Goal: Check status: Check status

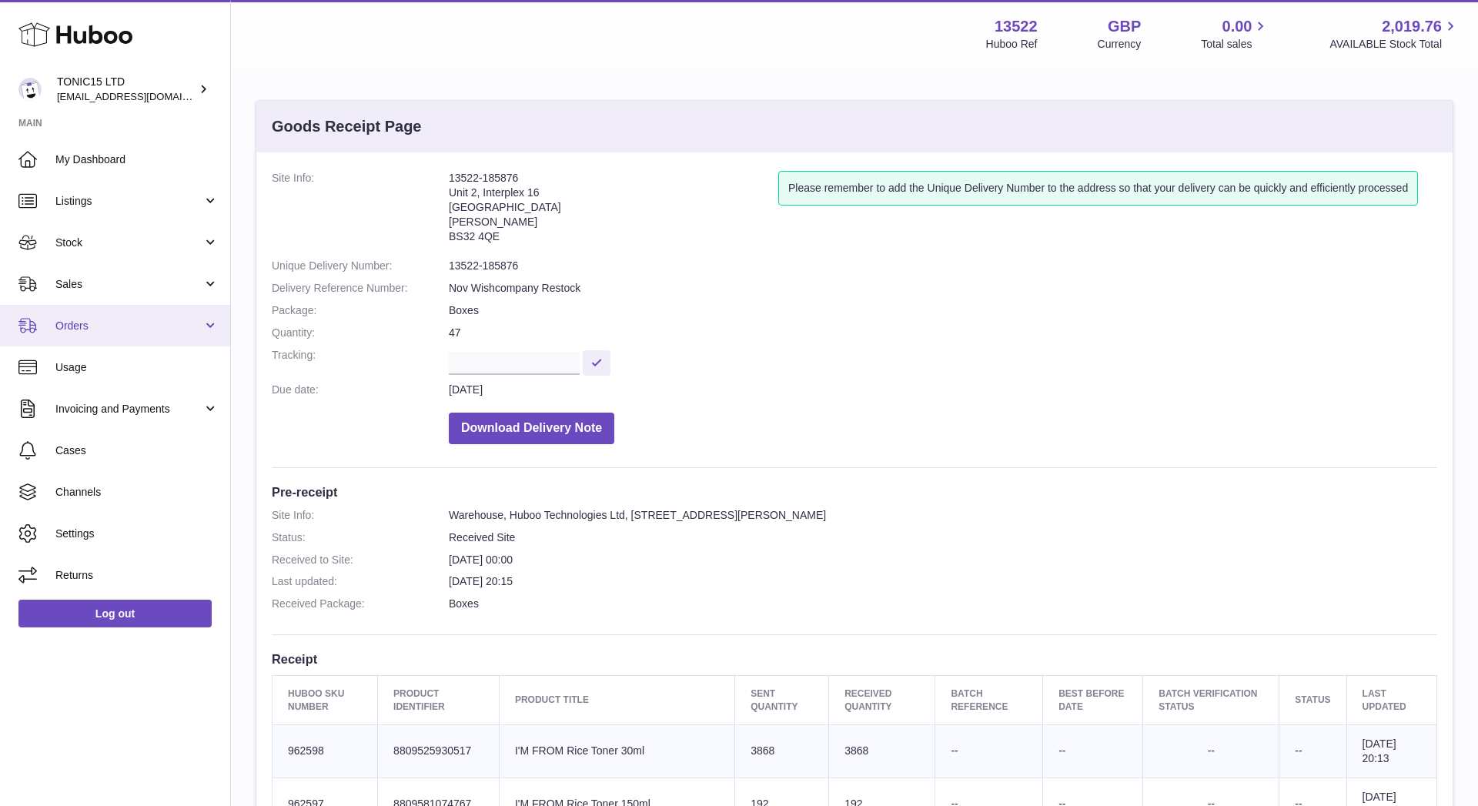
click at [145, 322] on span "Orders" at bounding box center [128, 326] width 147 height 15
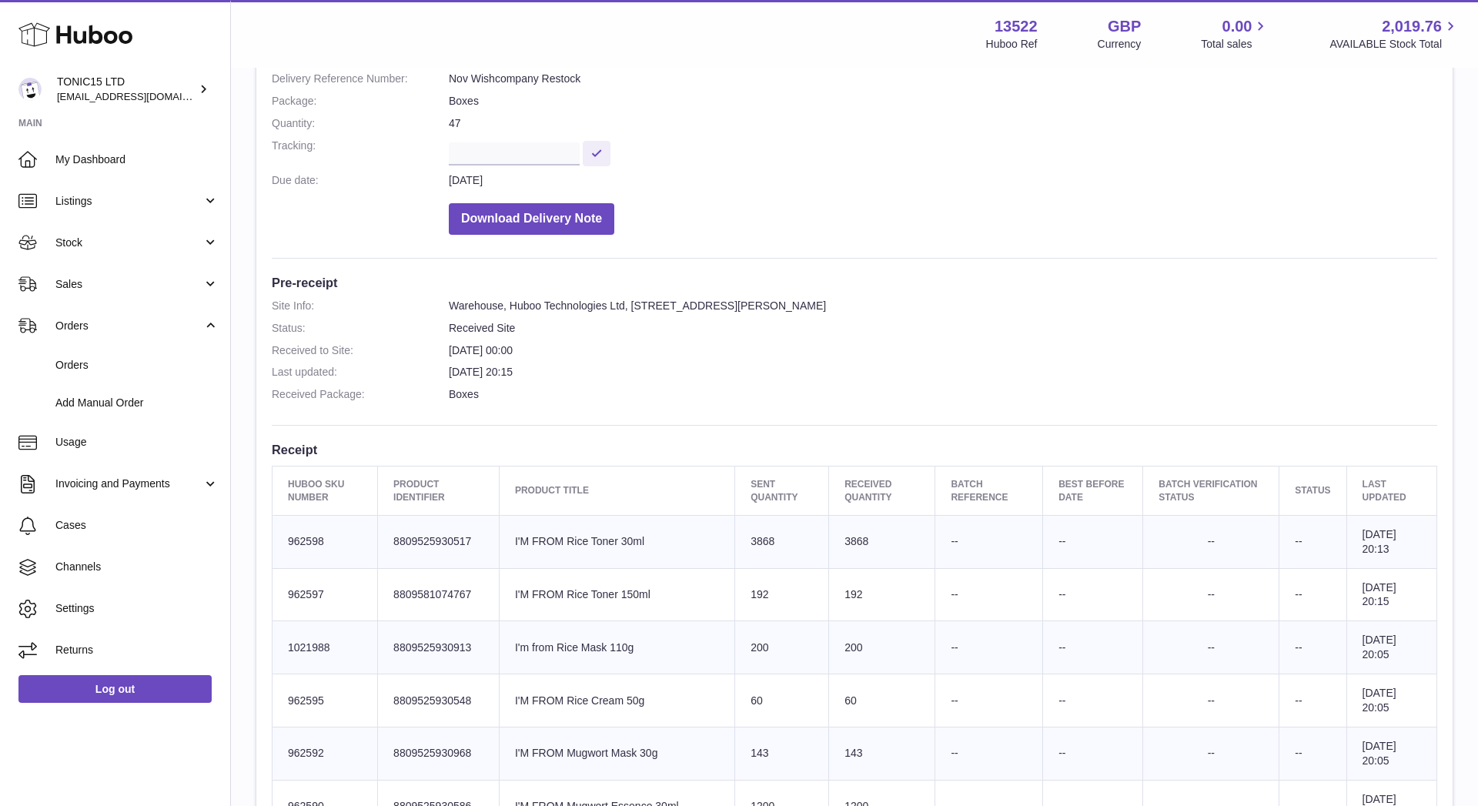
scroll to position [302, 0]
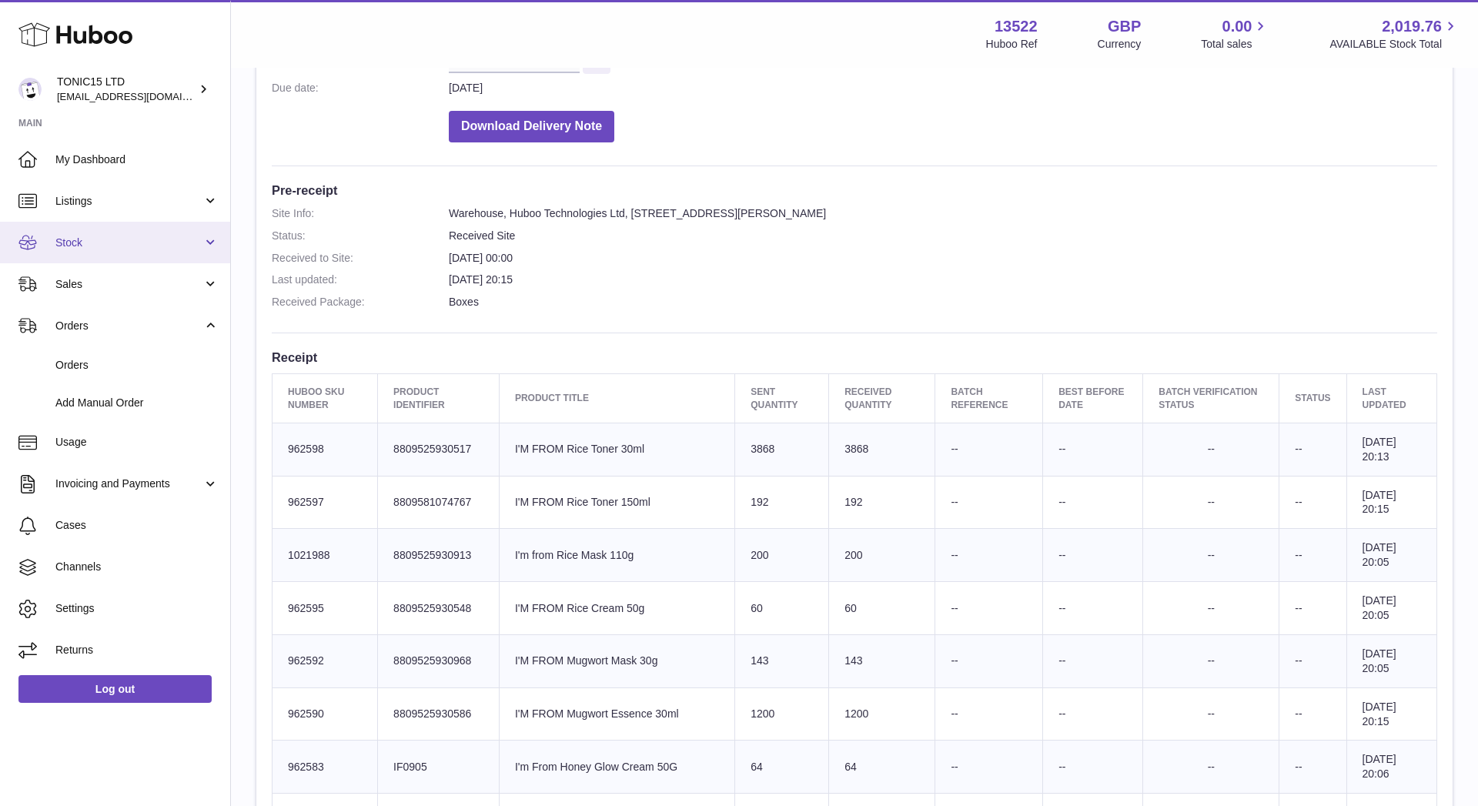
click at [182, 245] on span "Stock" at bounding box center [128, 242] width 147 height 15
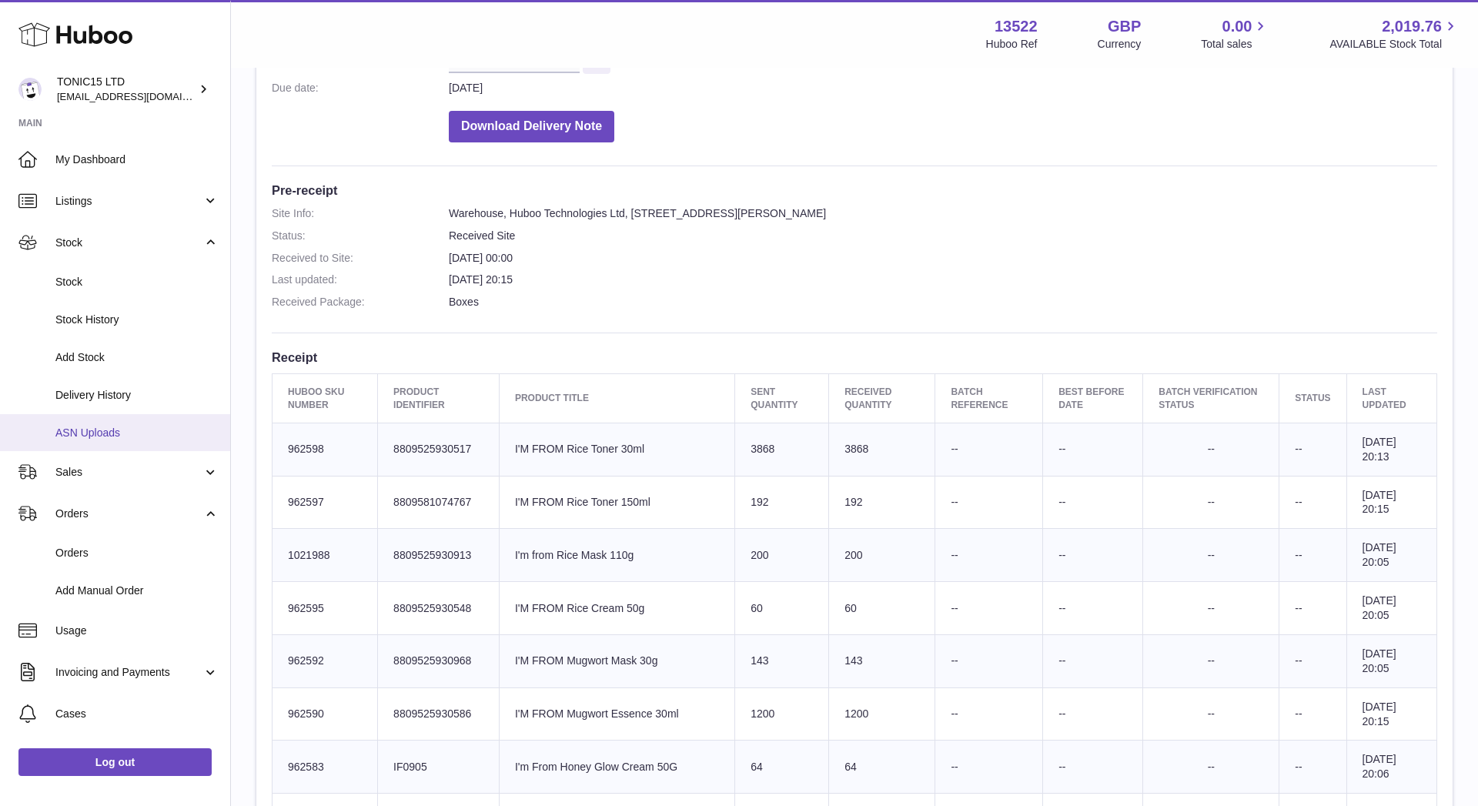
click at [127, 426] on span "ASN Uploads" at bounding box center [136, 433] width 163 height 15
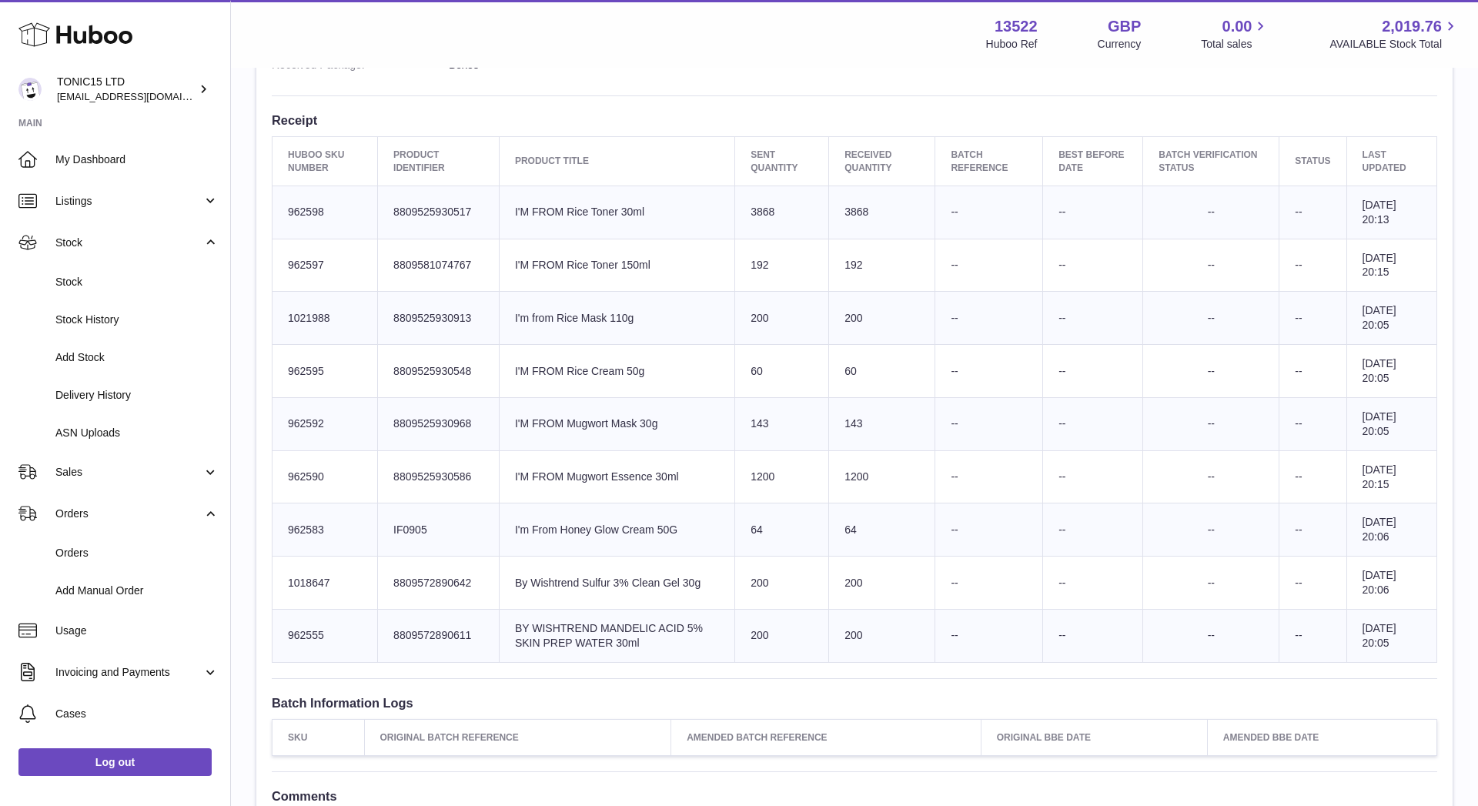
scroll to position [728, 0]
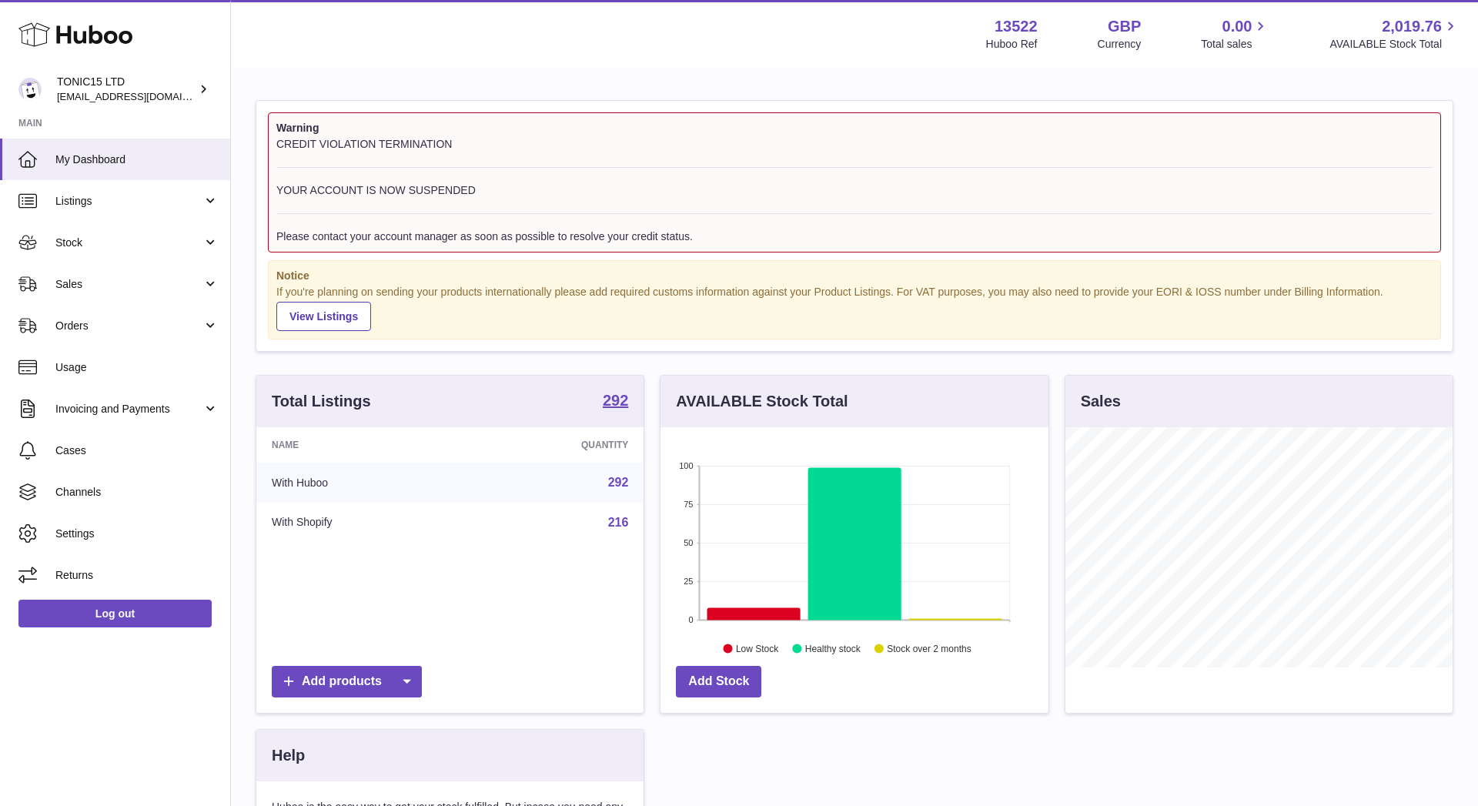
scroll to position [240, 388]
click at [161, 242] on span "Stock" at bounding box center [128, 242] width 147 height 15
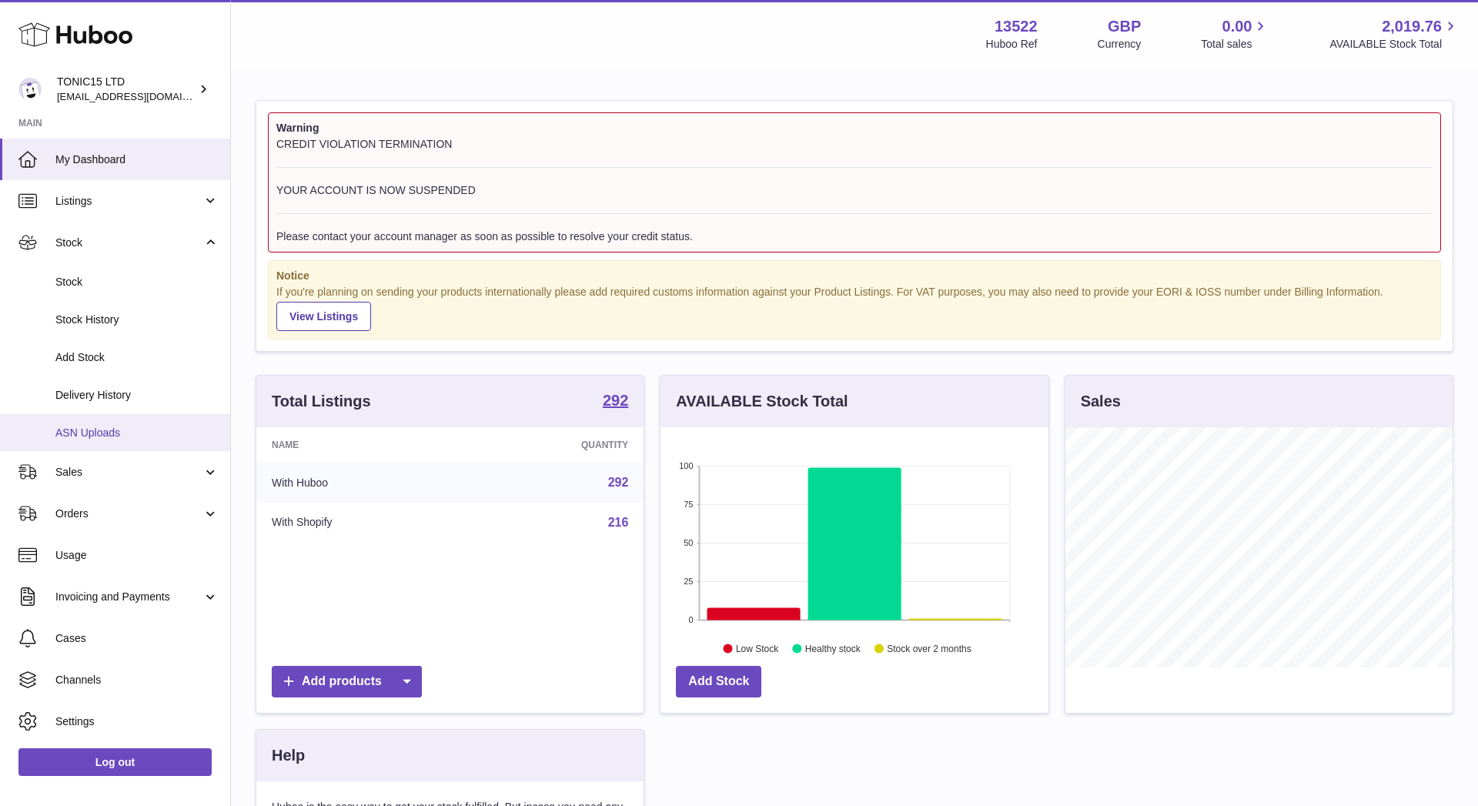
click at [121, 420] on link "ASN Uploads" at bounding box center [115, 433] width 230 height 38
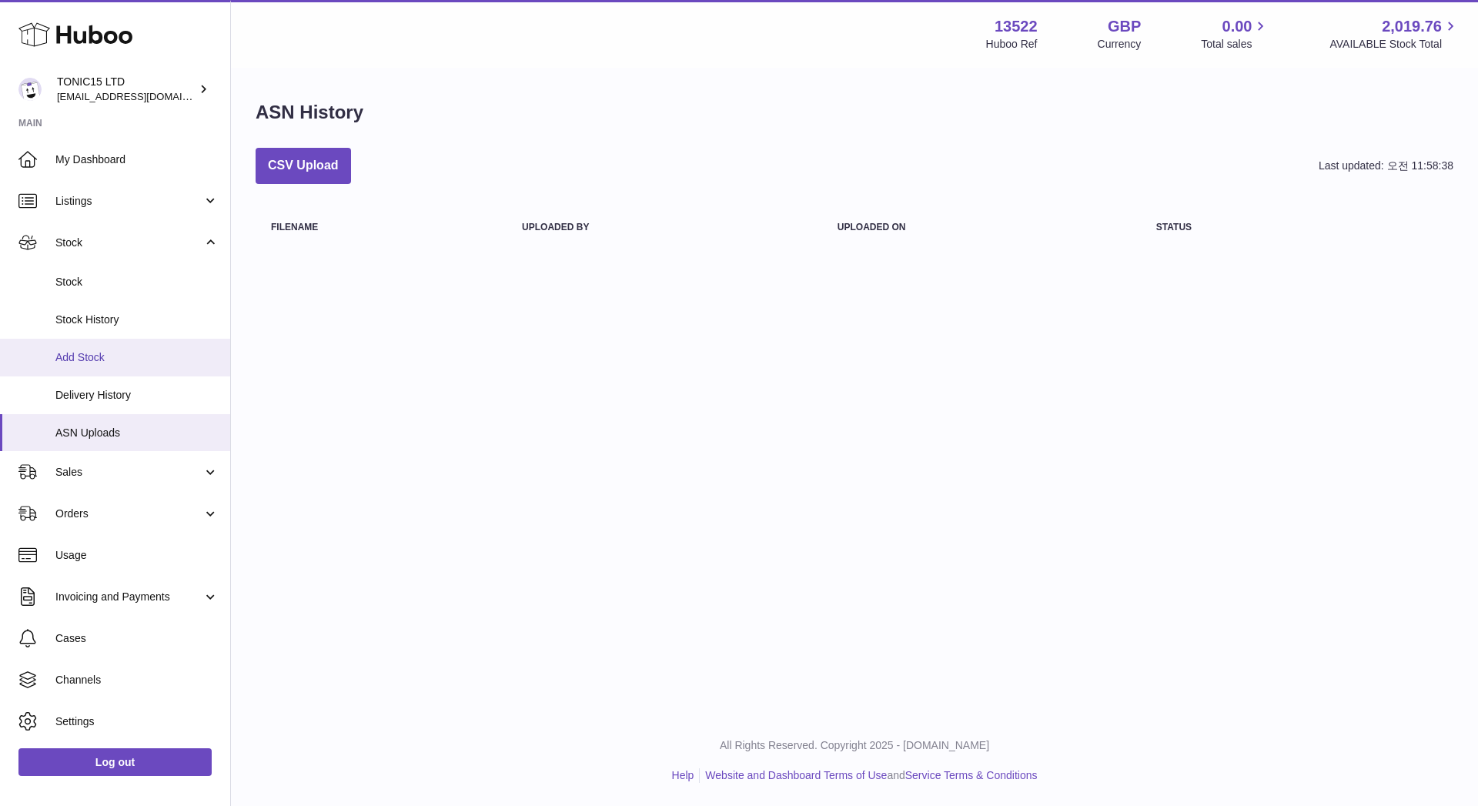
drag, startPoint x: 161, startPoint y: 375, endPoint x: 199, endPoint y: 364, distance: 39.2
click at [191, 391] on span "Delivery History" at bounding box center [136, 395] width 163 height 15
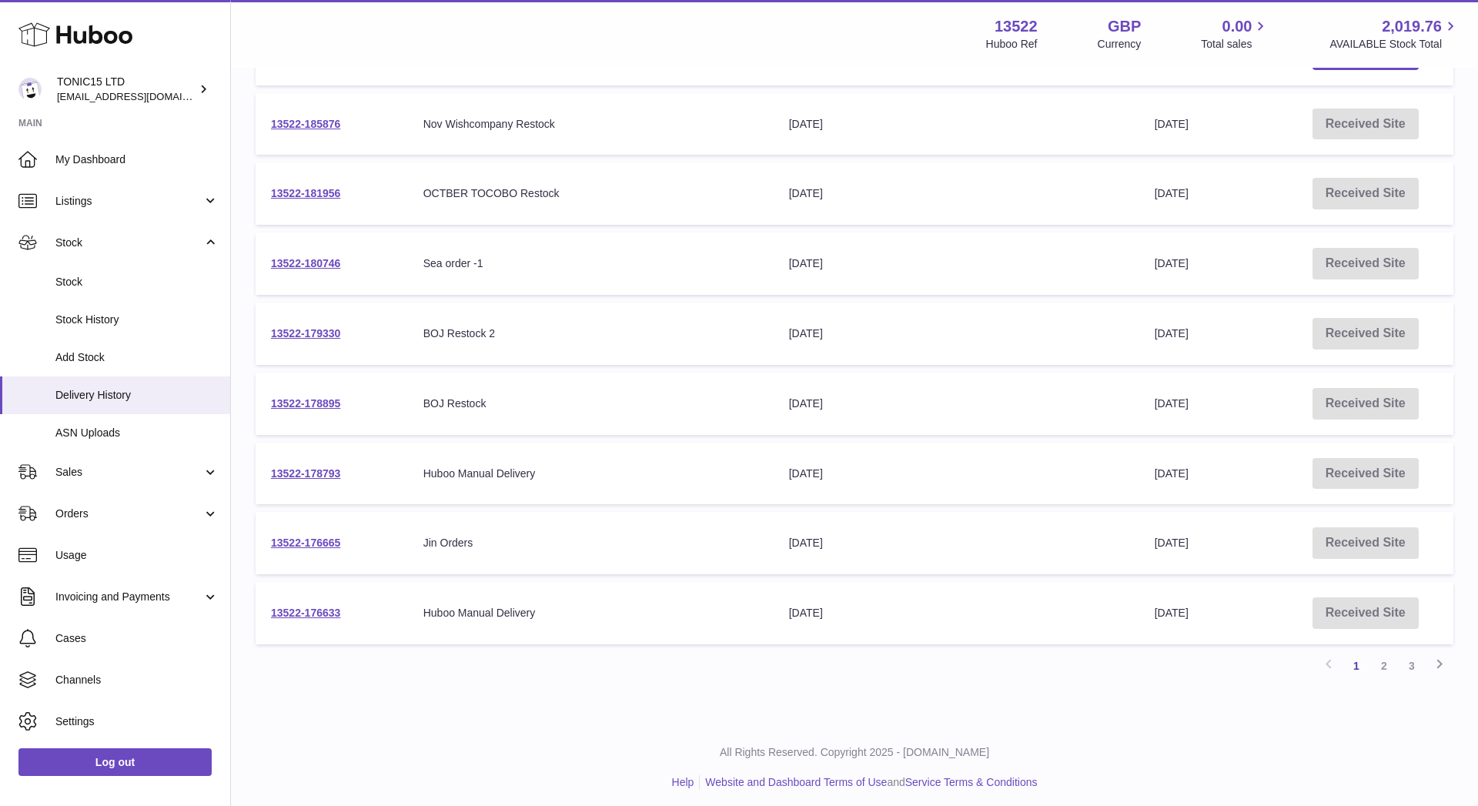
scroll to position [350, 0]
click at [99, 631] on span "Cases" at bounding box center [136, 638] width 163 height 15
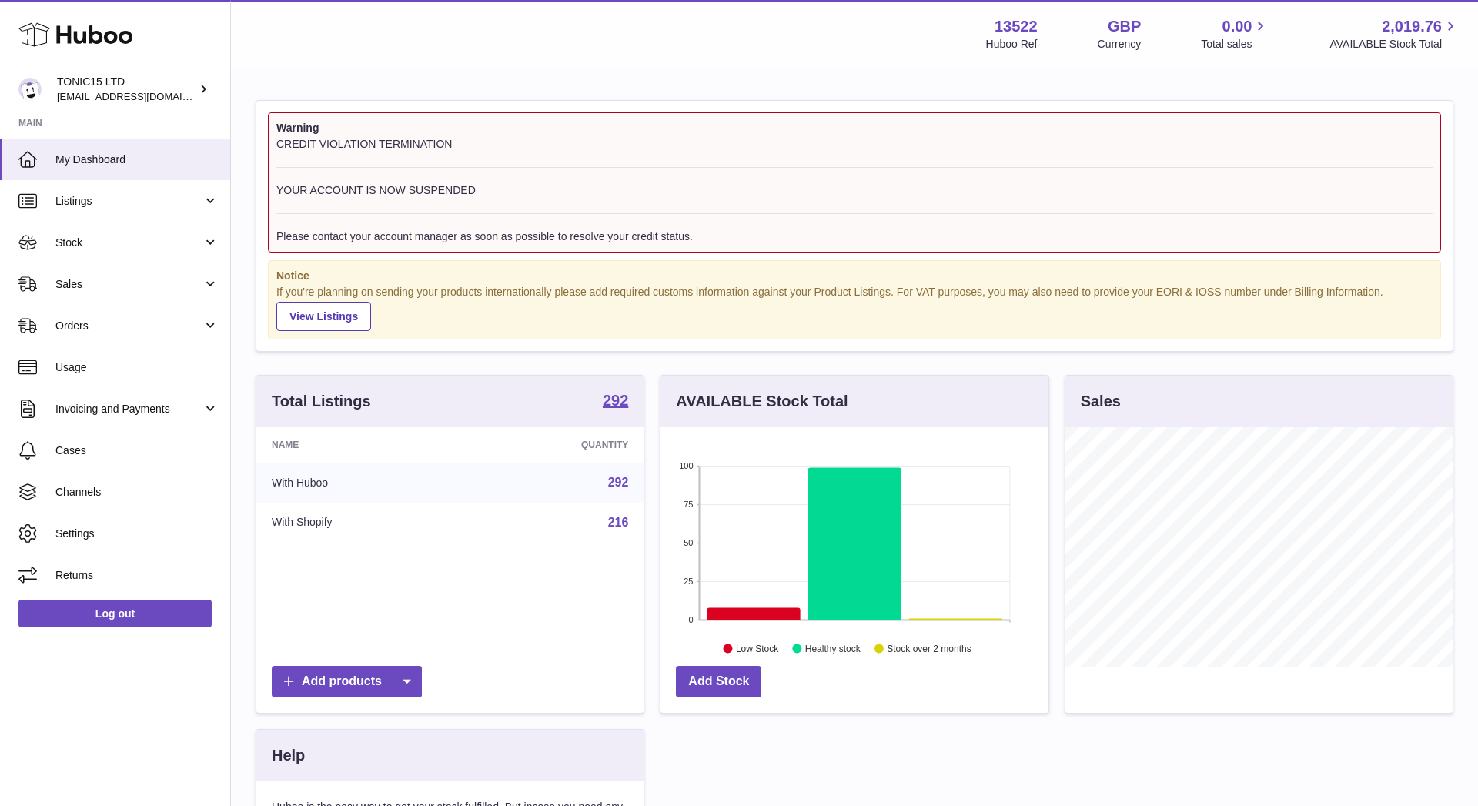
scroll to position [240, 388]
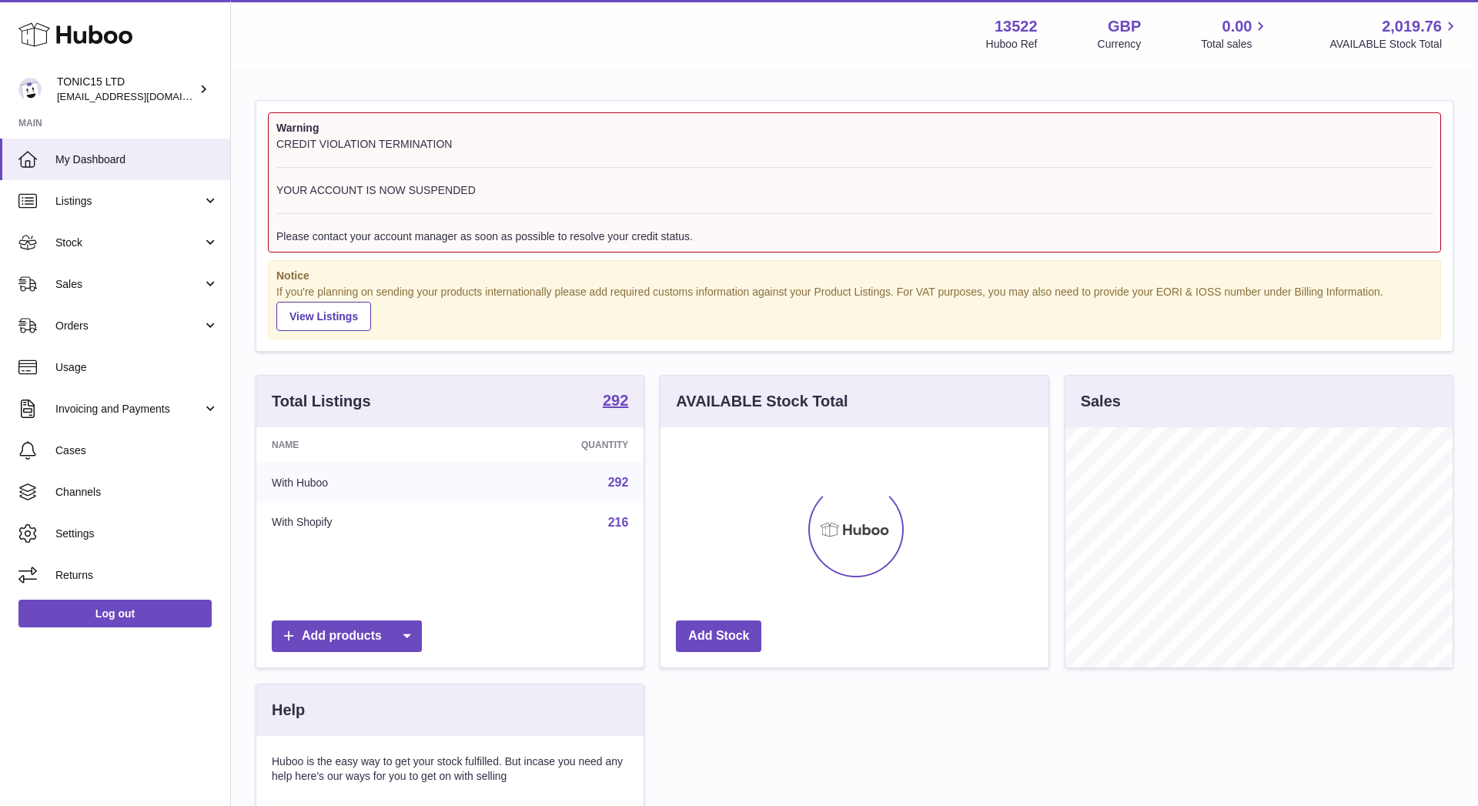
scroll to position [240, 388]
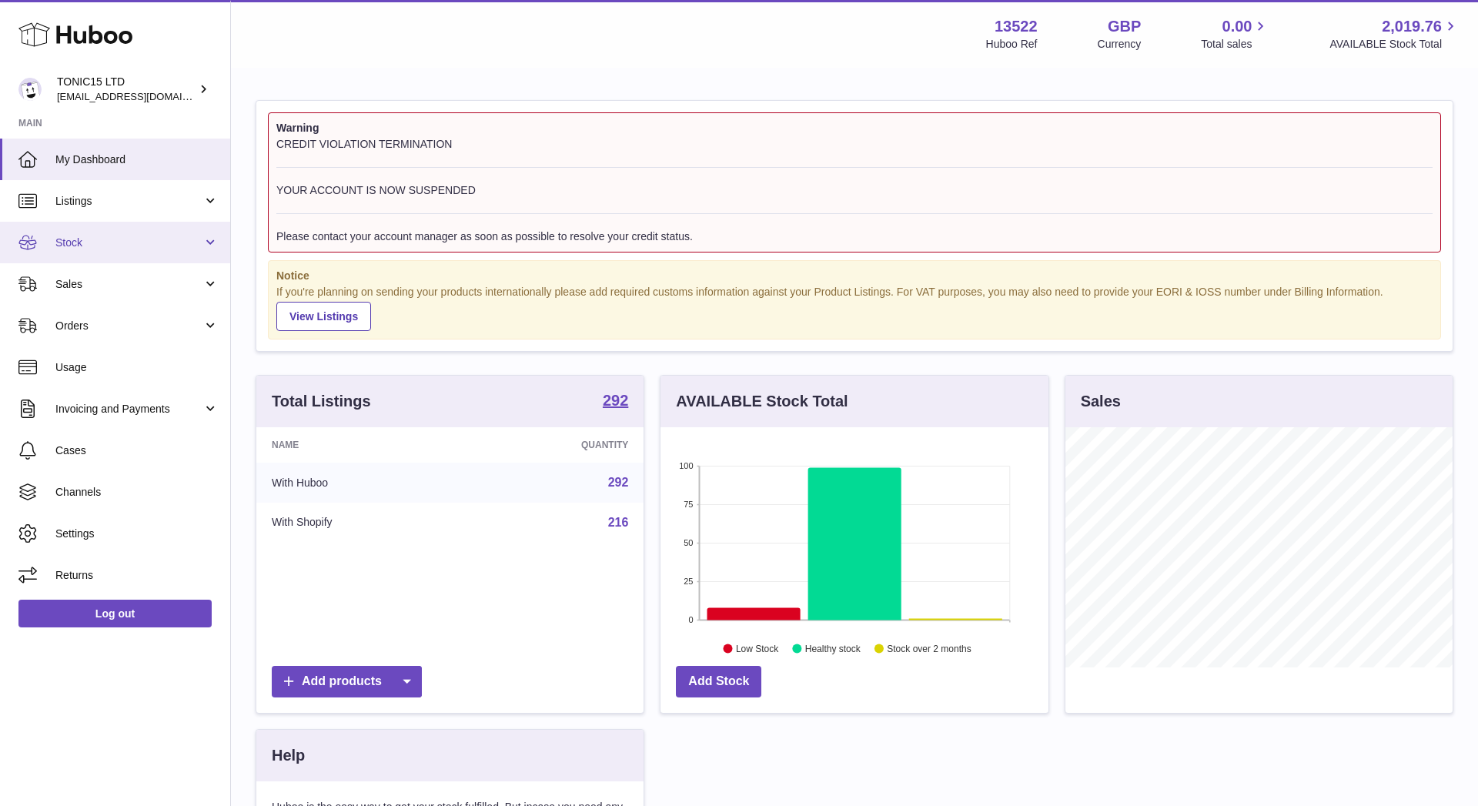
click at [189, 239] on span "Stock" at bounding box center [128, 242] width 147 height 15
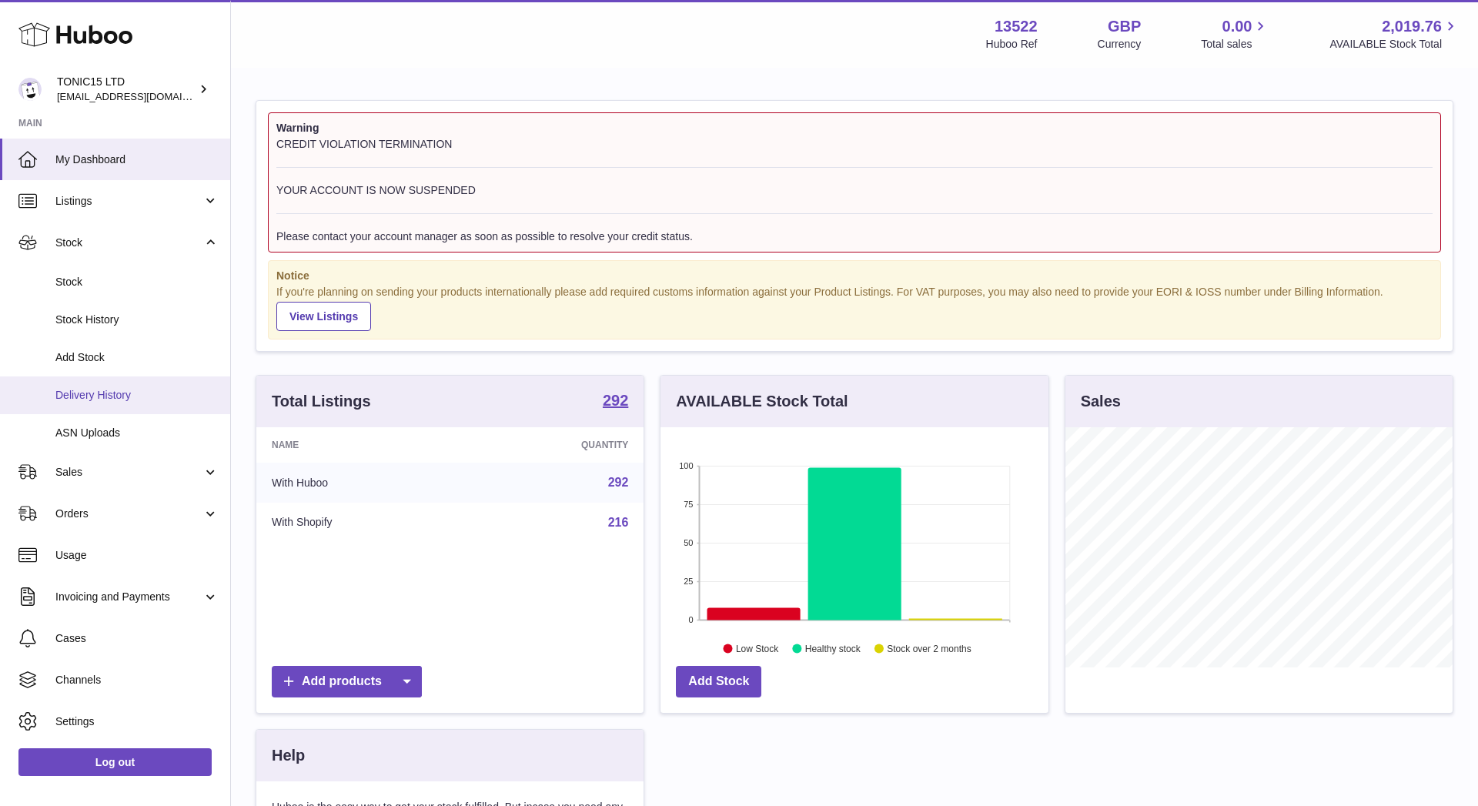
click at [155, 396] on span "Delivery History" at bounding box center [136, 395] width 163 height 15
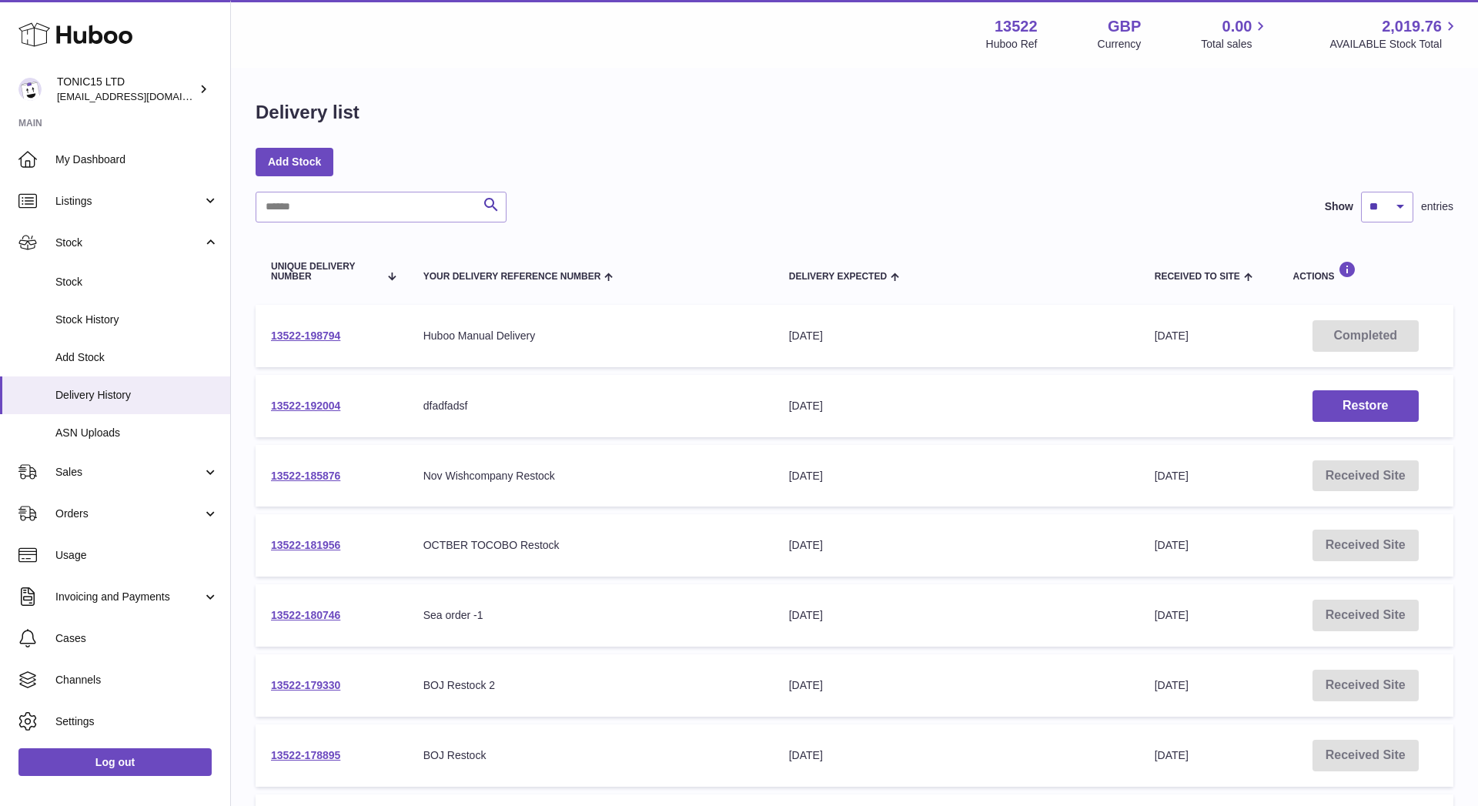
scroll to position [263, 0]
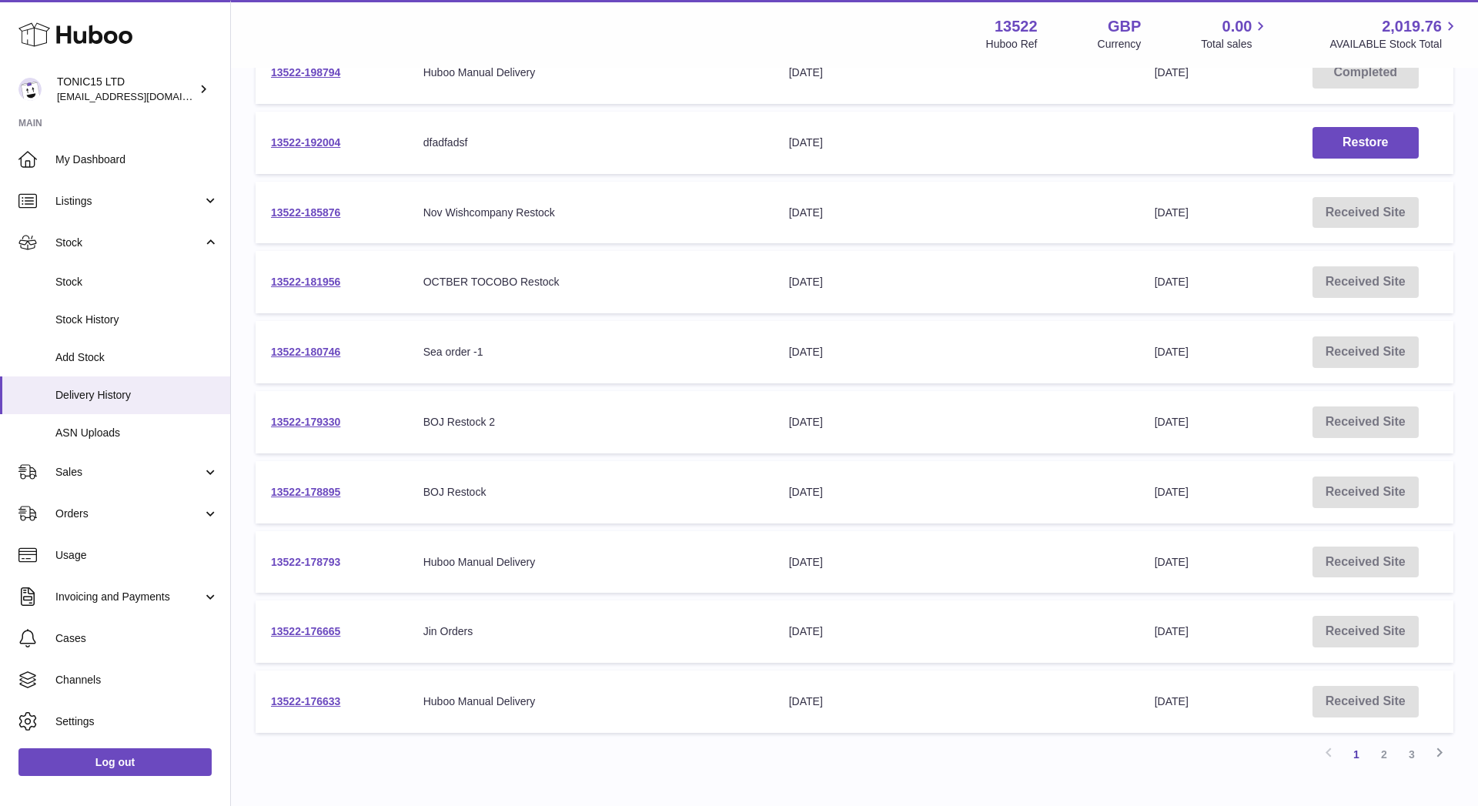
click at [322, 556] on link "13522-178793" at bounding box center [305, 562] width 69 height 12
click at [302, 487] on link "13522-178895" at bounding box center [305, 492] width 69 height 12
click at [307, 427] on td "13522-179330" at bounding box center [332, 422] width 152 height 62
click at [315, 419] on link "13522-179330" at bounding box center [305, 422] width 69 height 12
click at [319, 356] on td "13522-180746" at bounding box center [332, 352] width 152 height 62
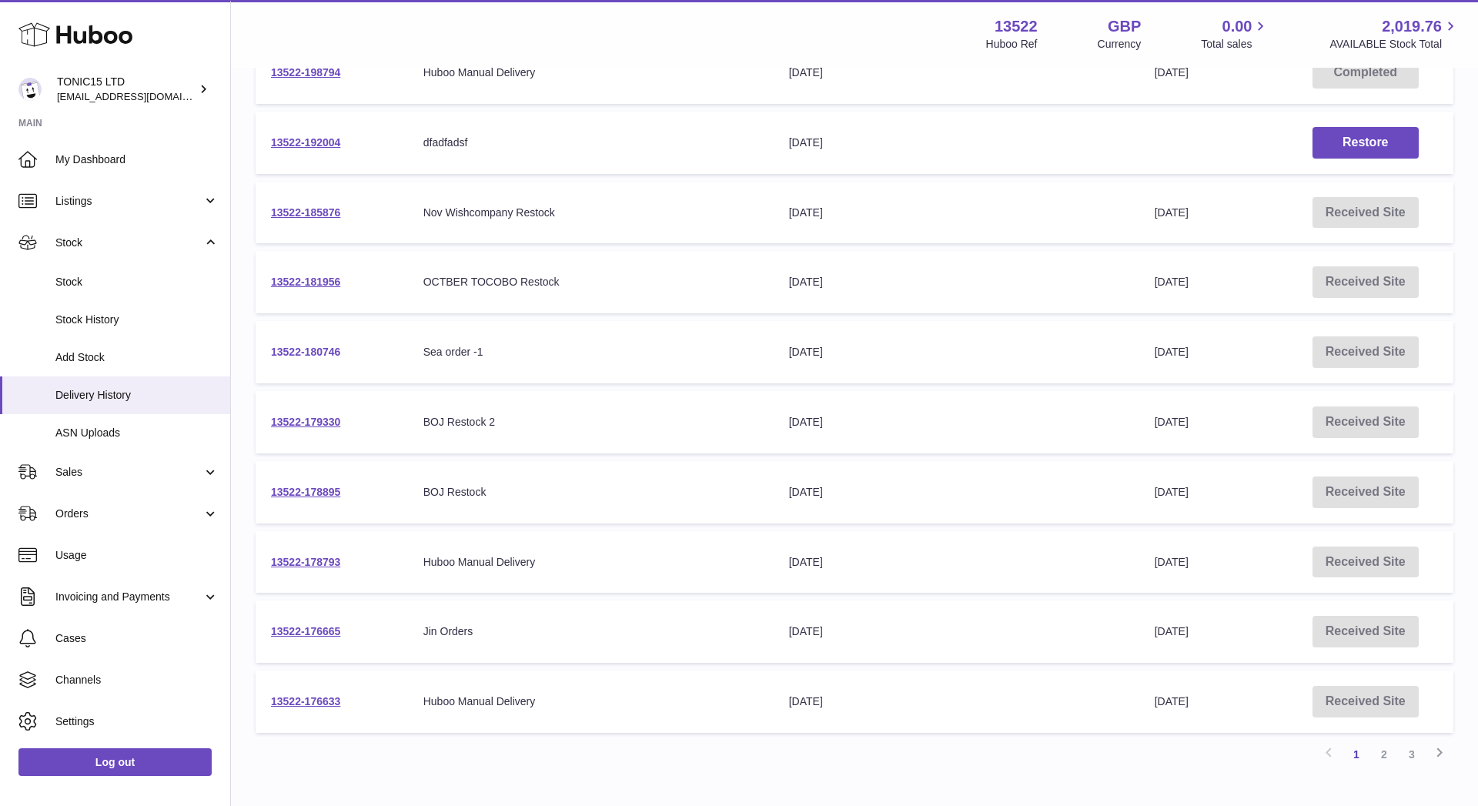
click at [314, 349] on link "13522-180746" at bounding box center [305, 352] width 69 height 12
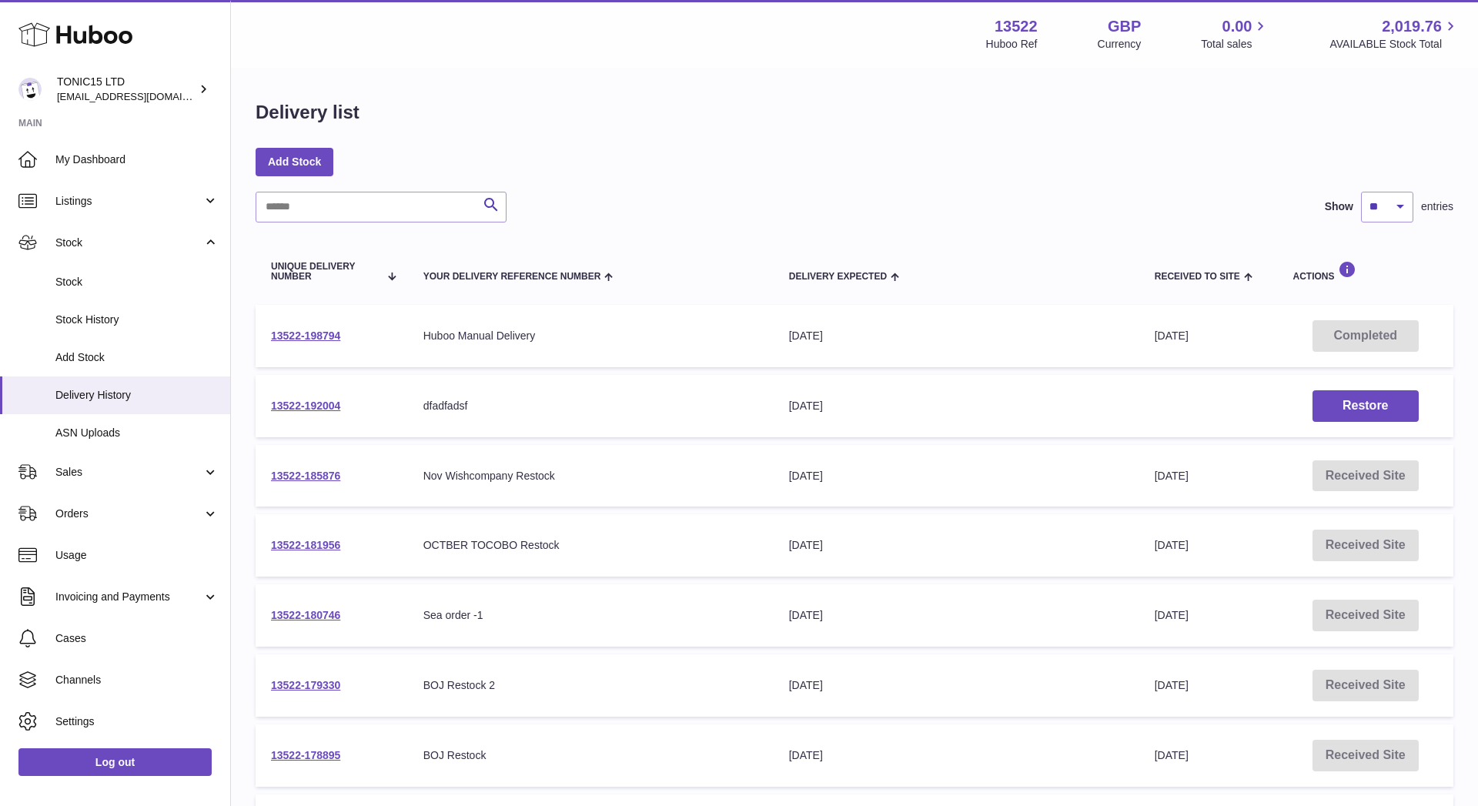
scroll to position [0, 0]
click at [1386, 224] on div "Search Show ** ** ** *** entries Unique Delivery Number Your Delivery Reference…" at bounding box center [854, 612] width 1197 height 840
select select "**"
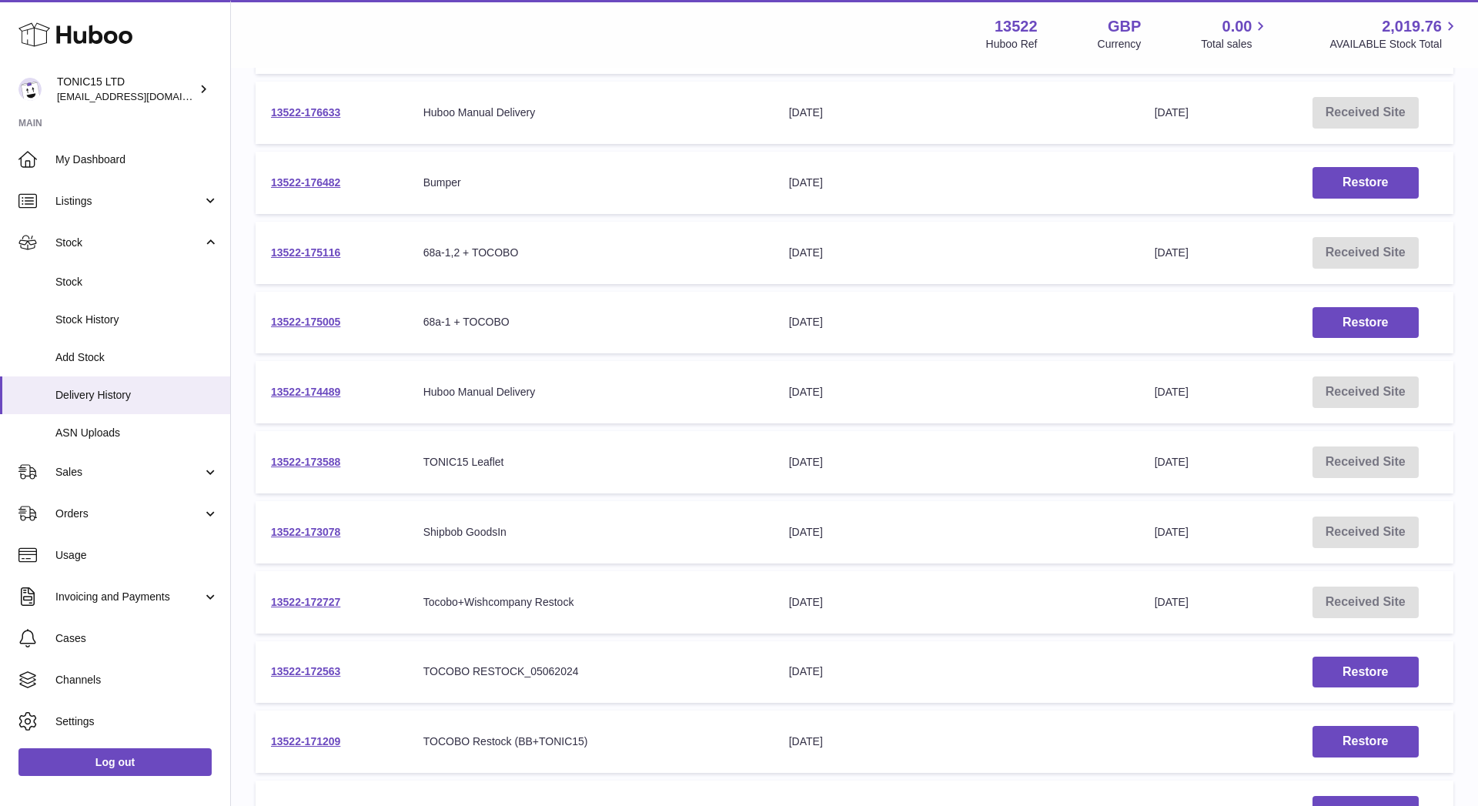
scroll to position [855, 0]
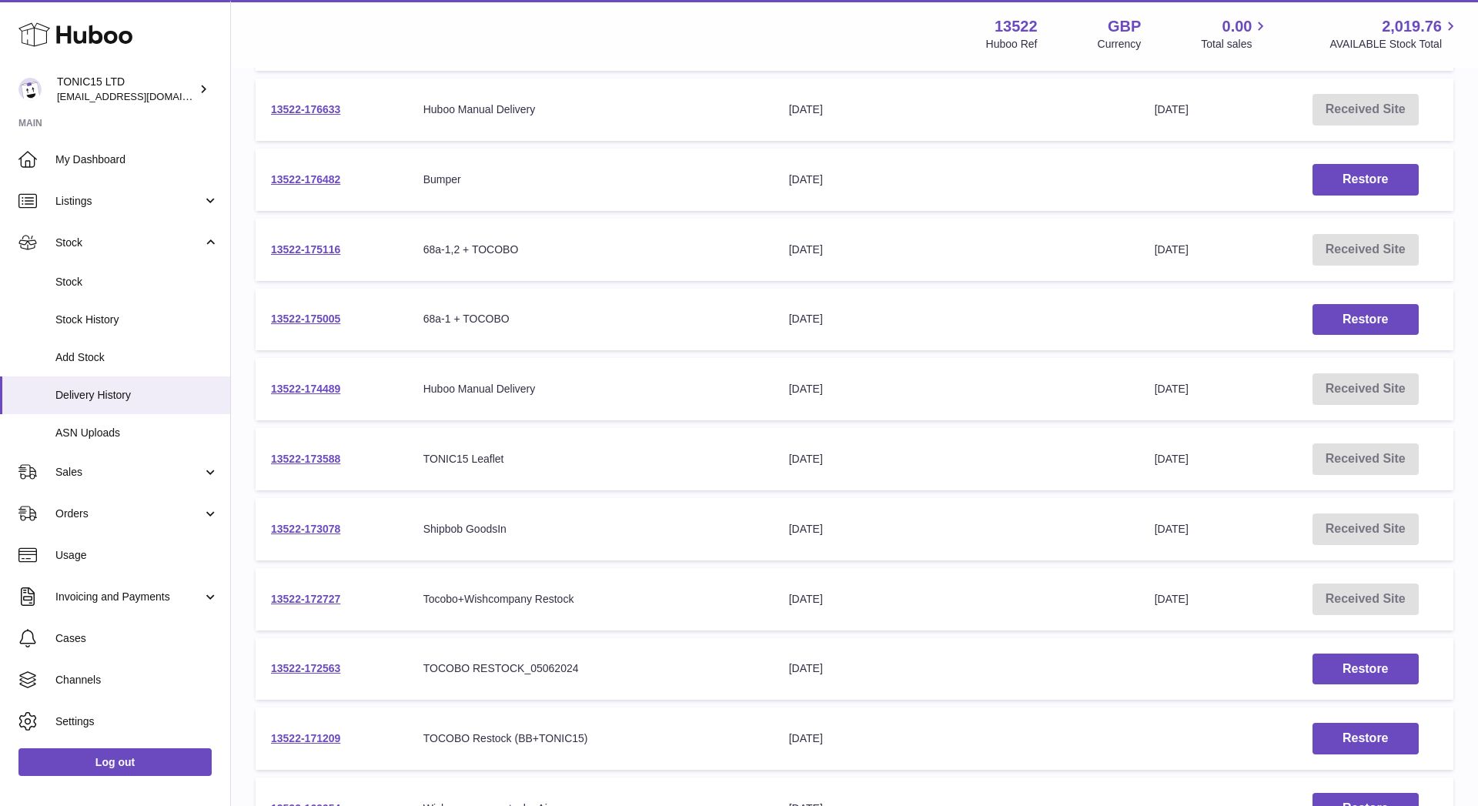
drag, startPoint x: 867, startPoint y: 521, endPoint x: 797, endPoint y: 530, distance: 70.6
click at [797, 530] on td "Delivery Expected 28th Jun 2024" at bounding box center [956, 529] width 366 height 62
click at [279, 523] on link "13522-173078" at bounding box center [305, 529] width 69 height 12
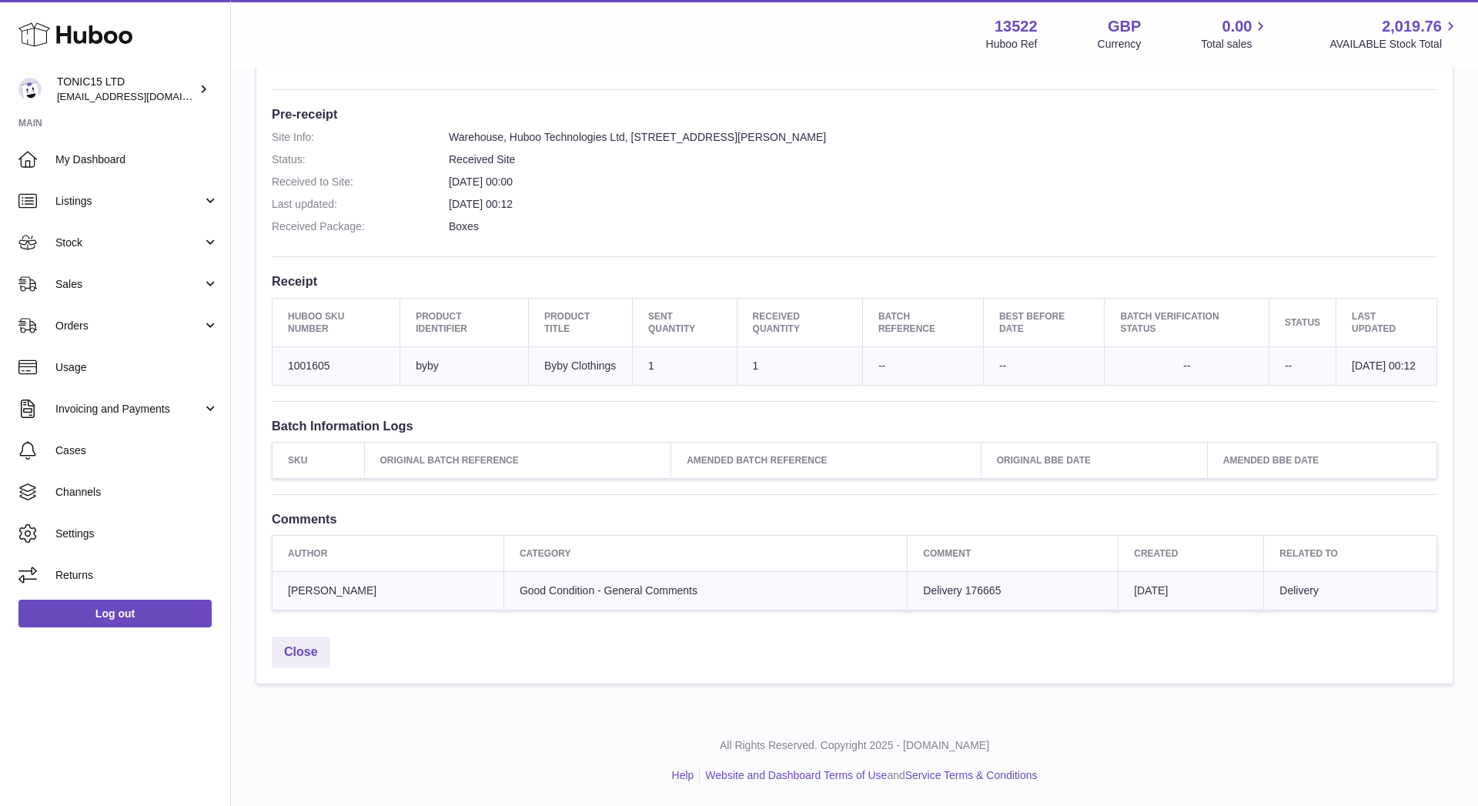
scroll to position [332, 0]
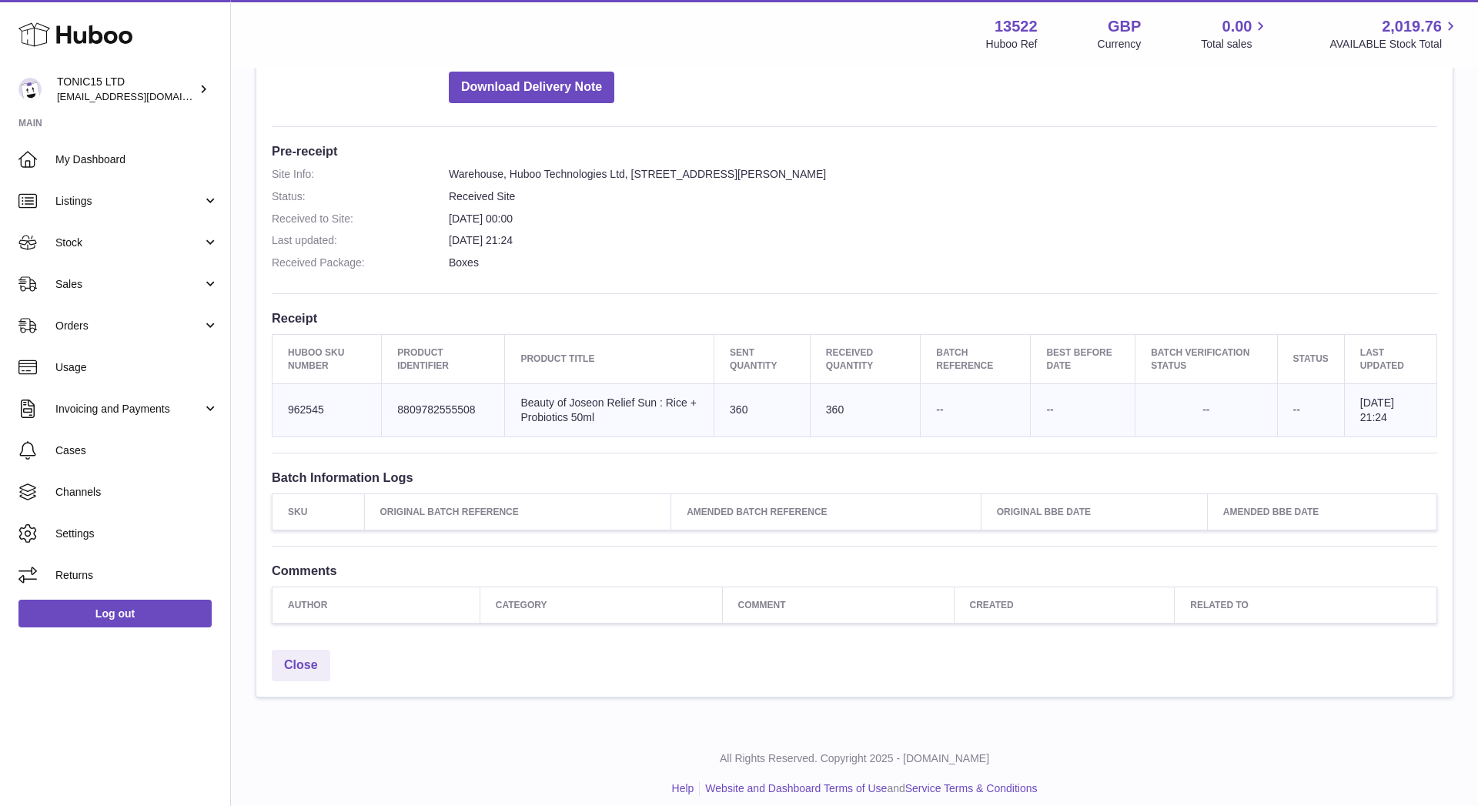
scroll to position [318, 0]
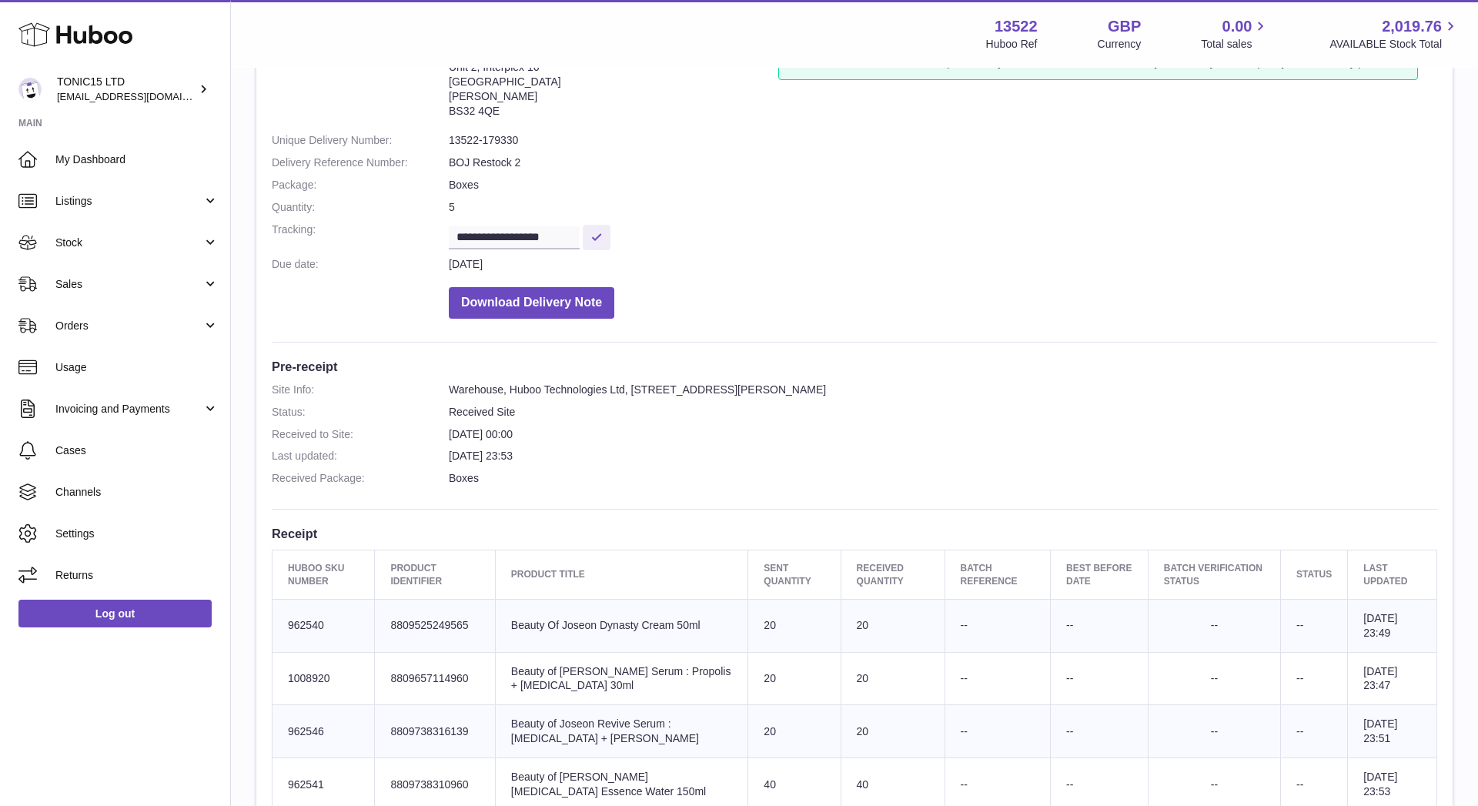
scroll to position [280, 0]
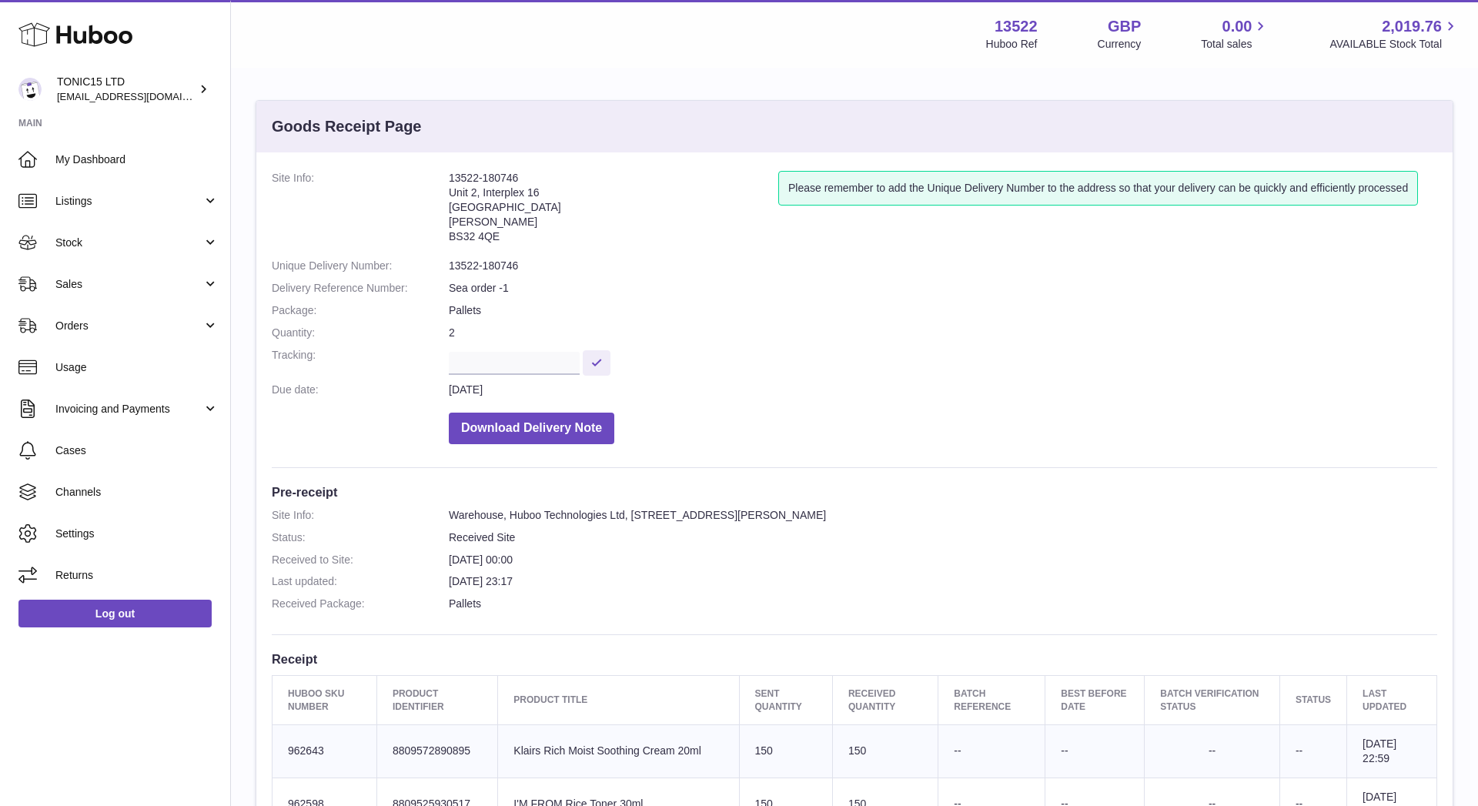
scroll to position [-3, 0]
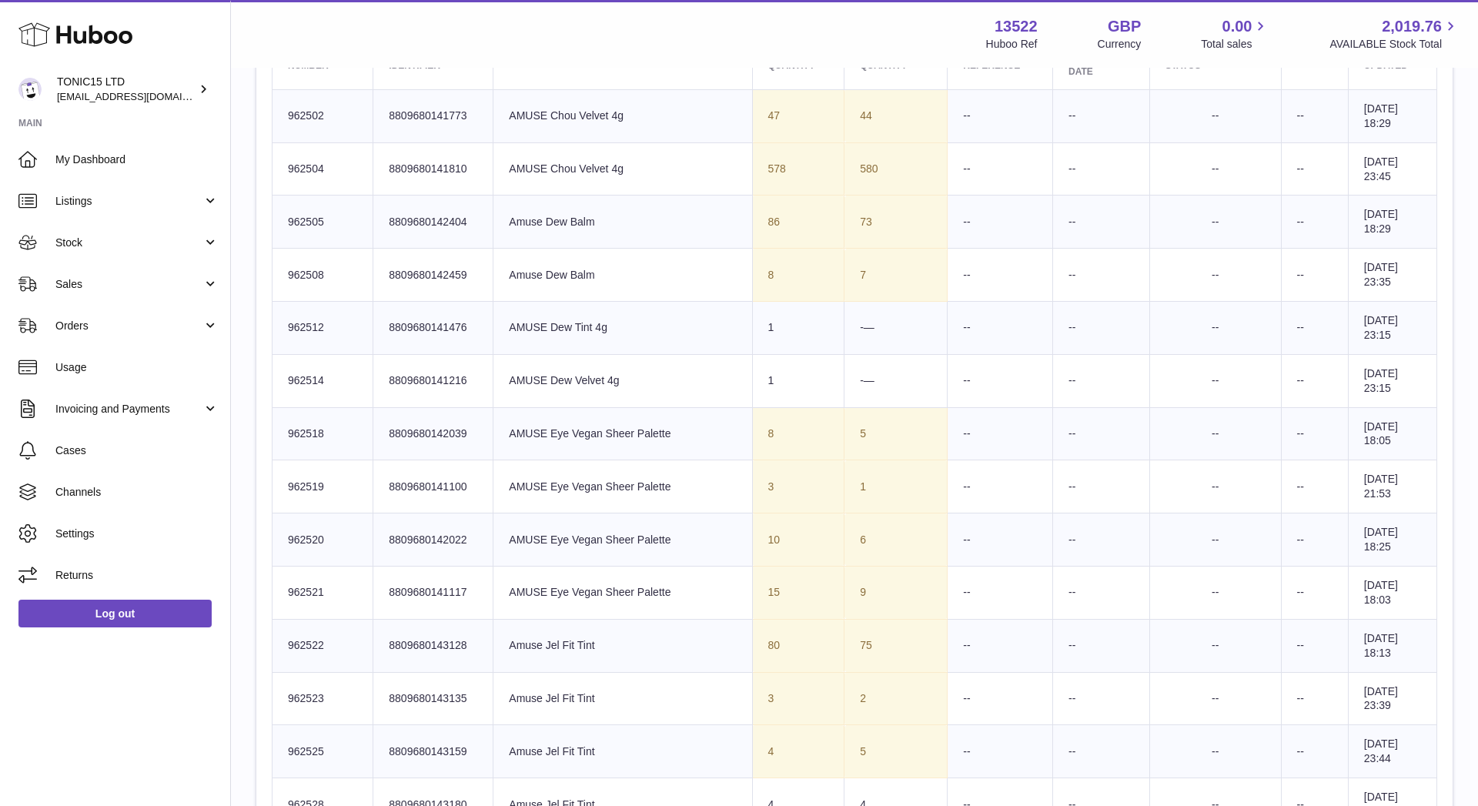
scroll to position [219, 0]
